Goal: Transaction & Acquisition: Purchase product/service

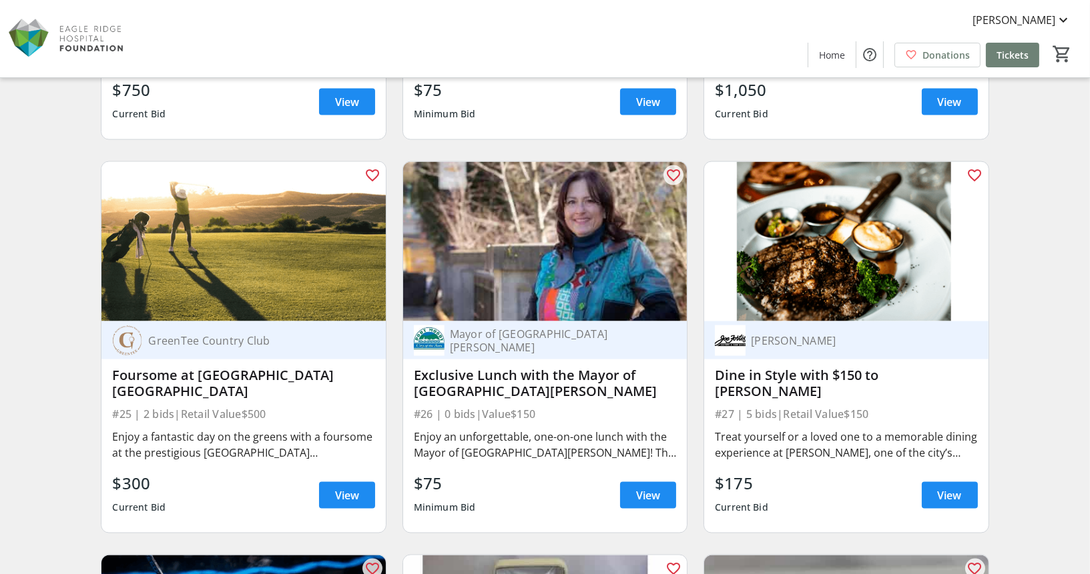
scroll to position [3243, 0]
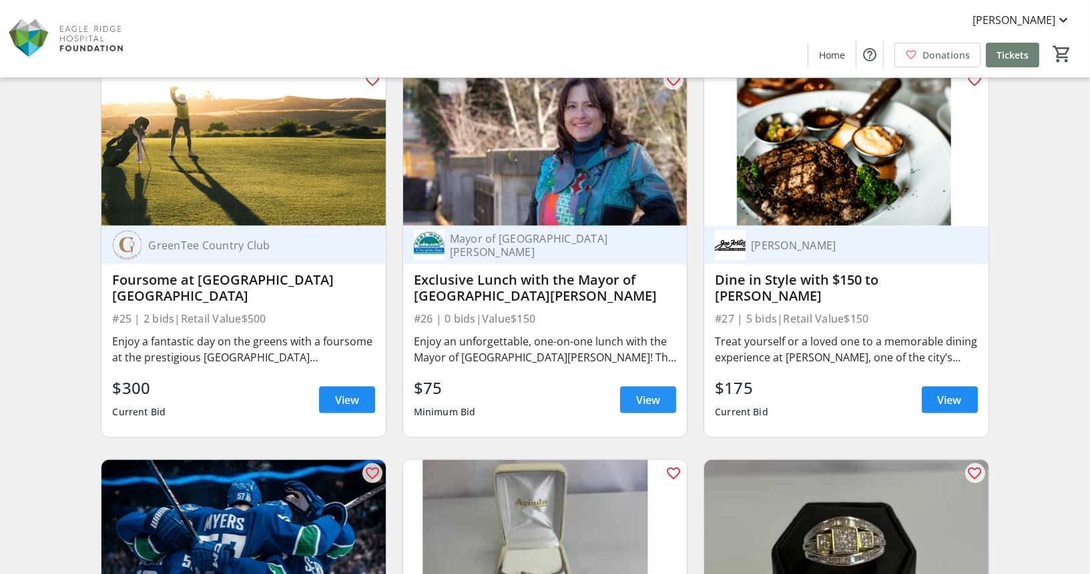
click at [644, 393] on span "View" at bounding box center [648, 400] width 24 height 16
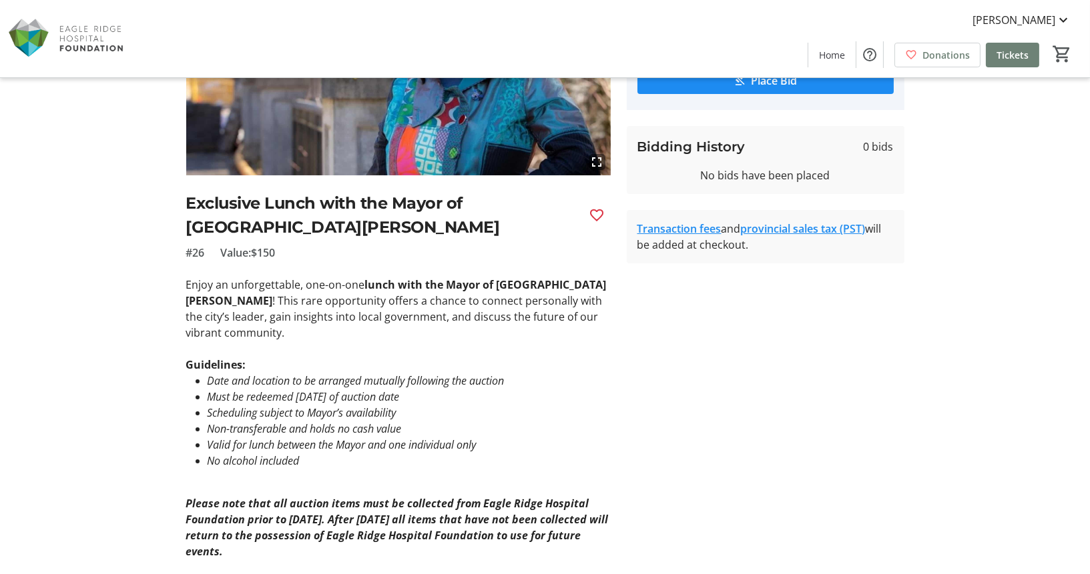
scroll to position [240, 0]
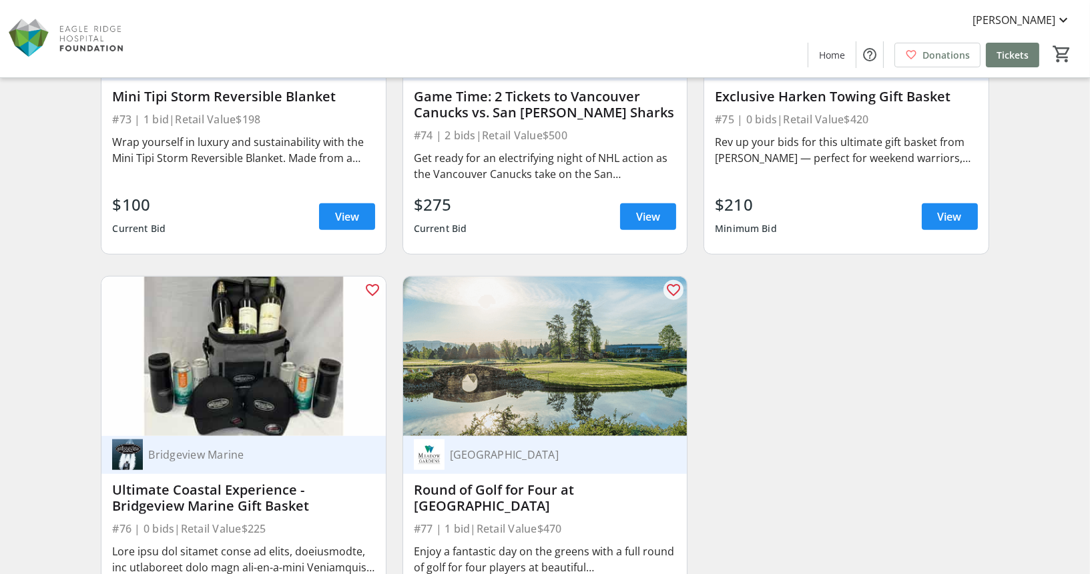
scroll to position [9835, 0]
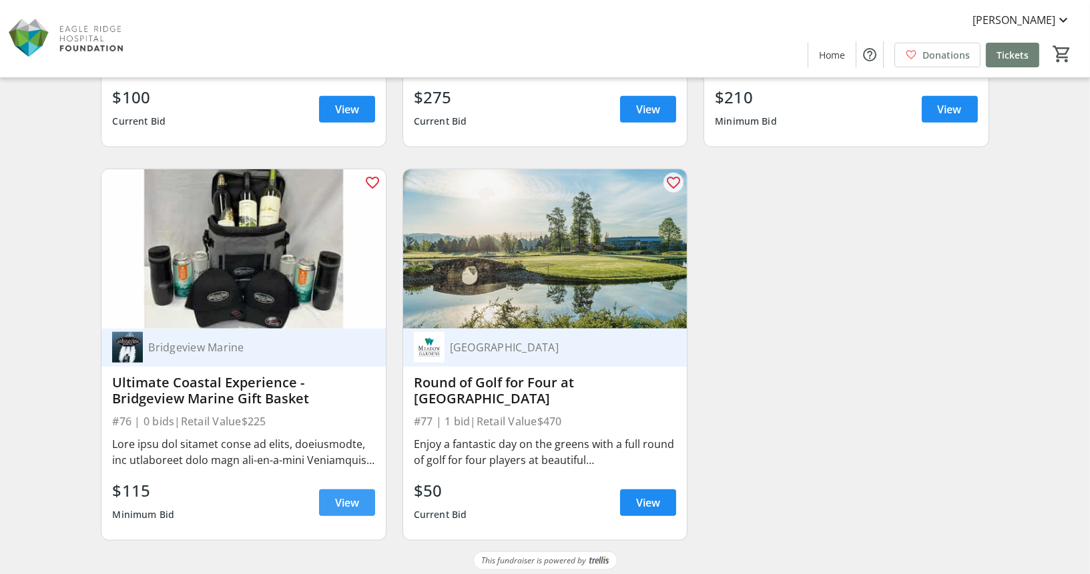
click at [347, 500] on span "View" at bounding box center [347, 503] width 24 height 16
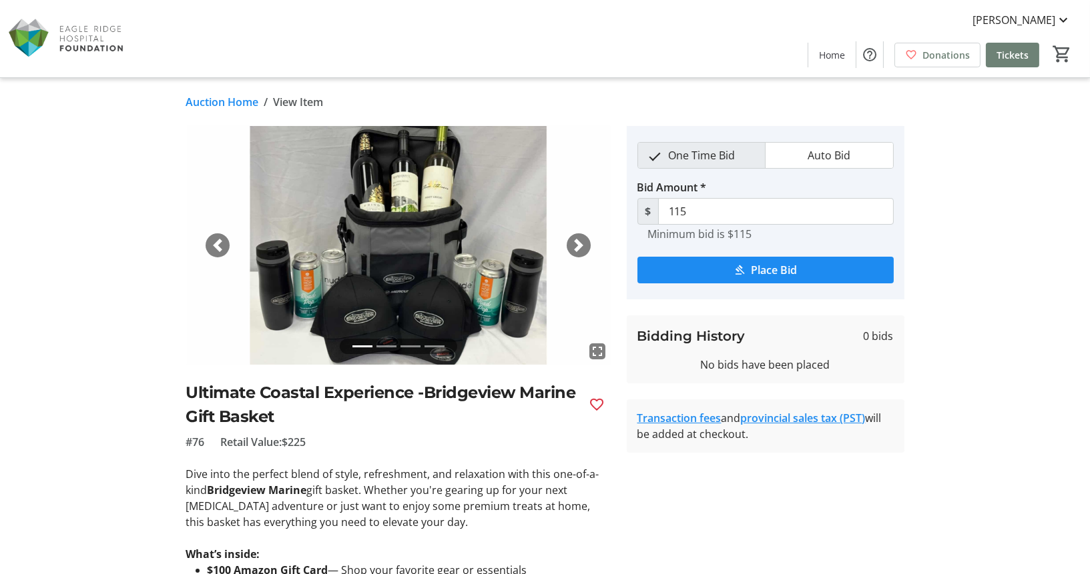
click at [580, 238] on div "Next" at bounding box center [578, 246] width 24 height 24
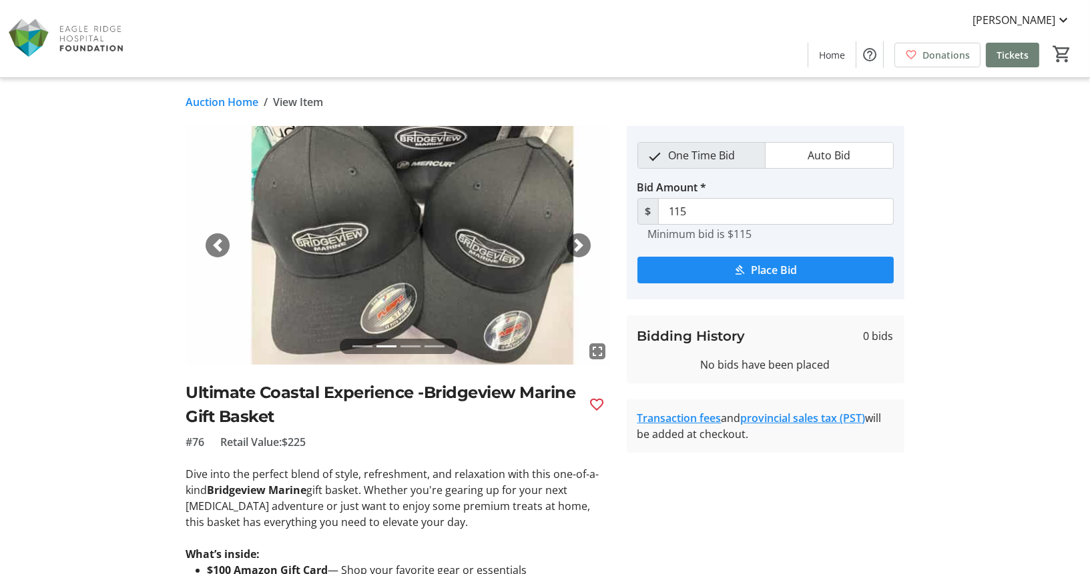
click at [580, 238] on div "Next" at bounding box center [578, 246] width 24 height 24
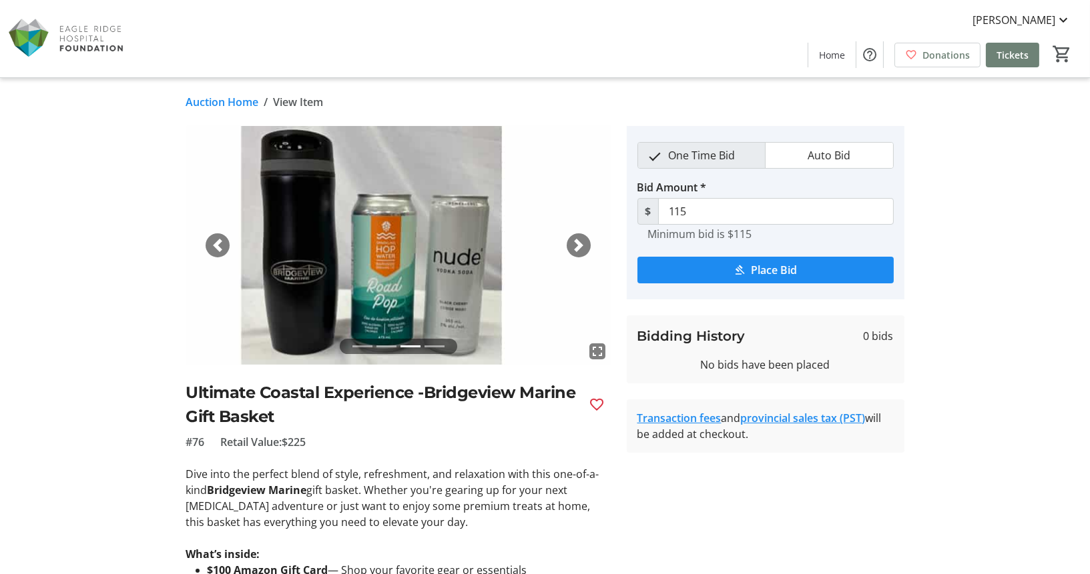
click at [580, 240] on span "button" at bounding box center [578, 245] width 13 height 13
click at [205, 100] on link "Auction Home" at bounding box center [222, 102] width 73 height 16
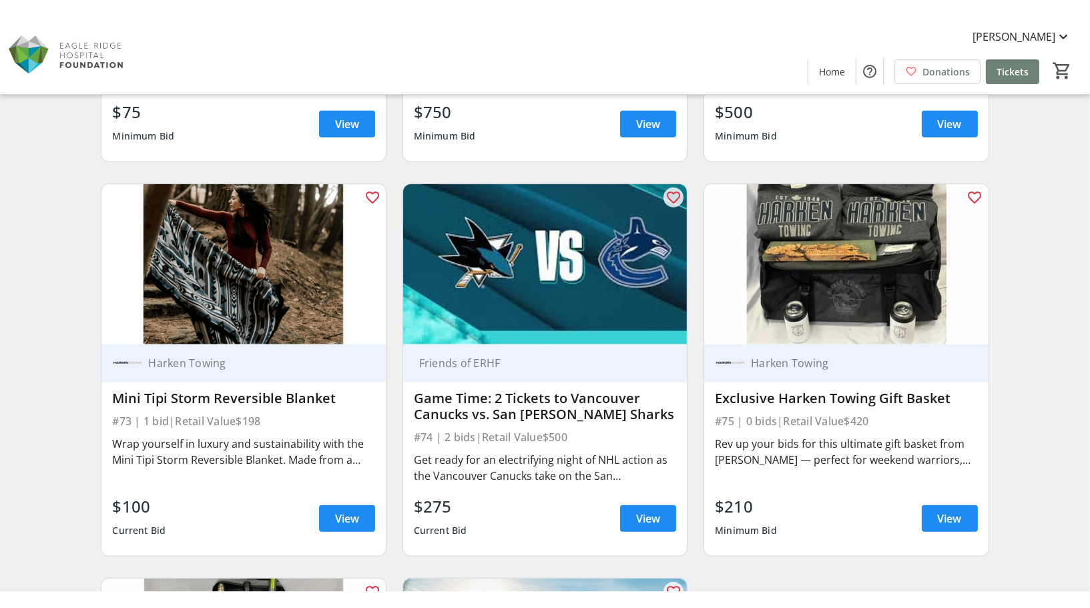
scroll to position [9450, 0]
